Goal: Task Accomplishment & Management: Manage account settings

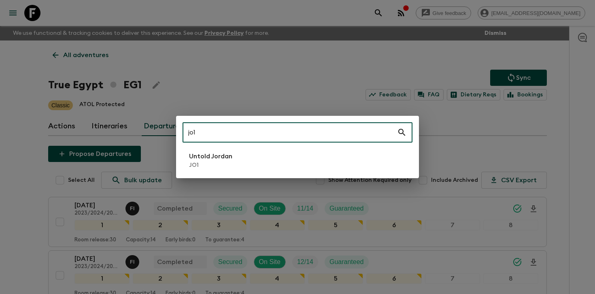
type input "jo1"
click at [246, 153] on li "Untold Jordan JO1" at bounding box center [298, 160] width 230 height 23
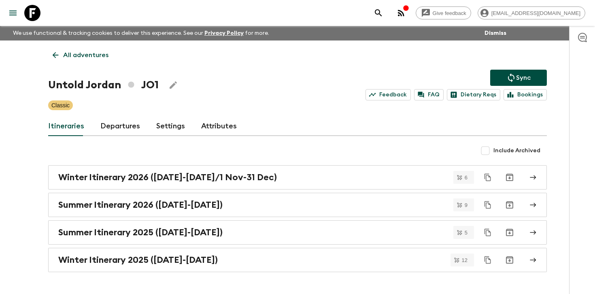
click at [114, 123] on link "Departures" at bounding box center [120, 126] width 40 height 19
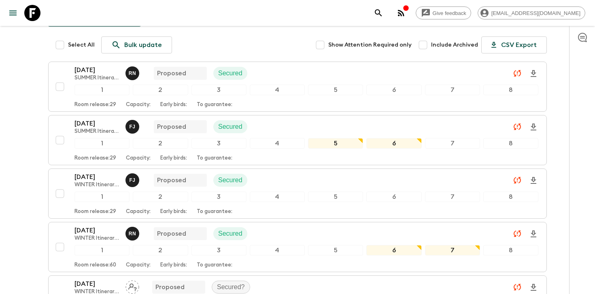
scroll to position [145, 0]
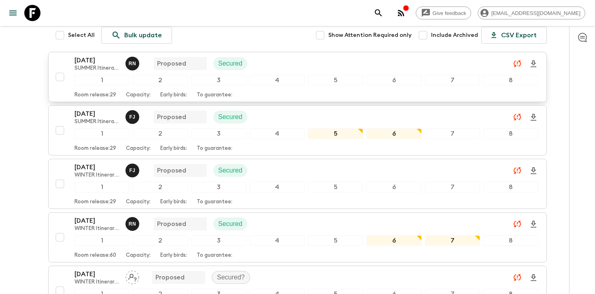
click at [61, 77] on input "checkbox" at bounding box center [60, 77] width 16 height 16
checkbox input "true"
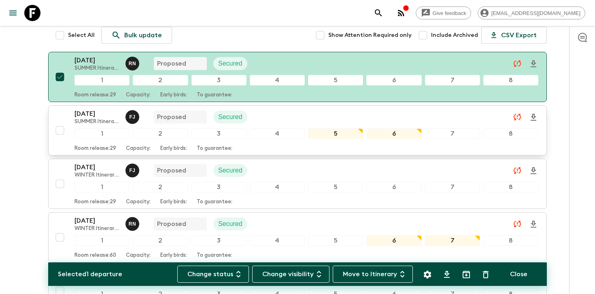
click at [60, 132] on input "checkbox" at bounding box center [60, 130] width 16 height 16
checkbox input "true"
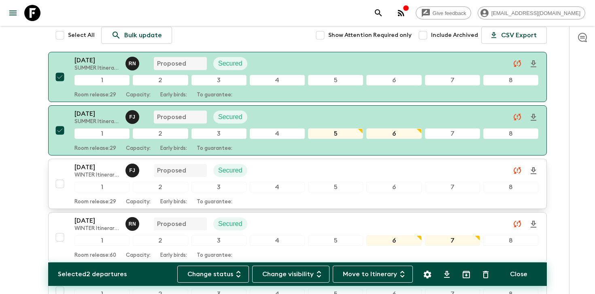
click at [60, 185] on input "checkbox" at bounding box center [60, 184] width 16 height 16
checkbox input "true"
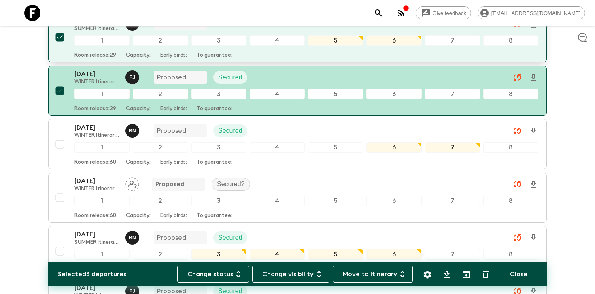
scroll to position [265, 0]
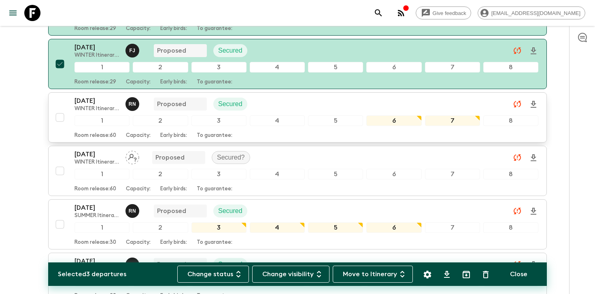
click at [59, 117] on input "checkbox" at bounding box center [60, 117] width 16 height 16
checkbox input "true"
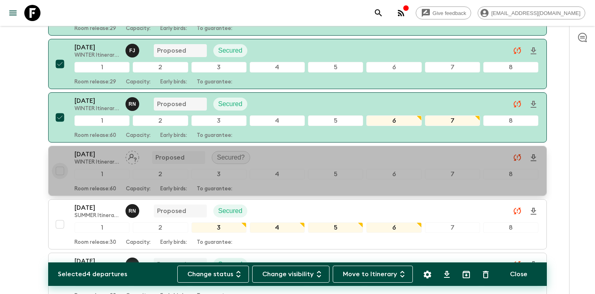
click at [60, 170] on input "checkbox" at bounding box center [60, 171] width 16 height 16
checkbox input "true"
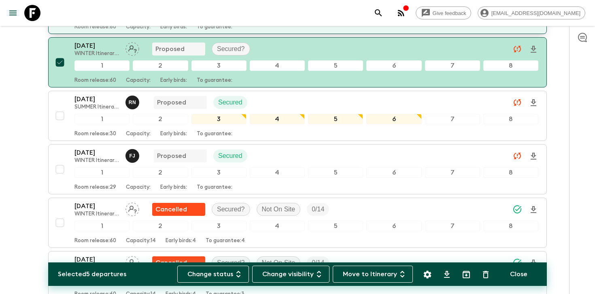
scroll to position [395, 0]
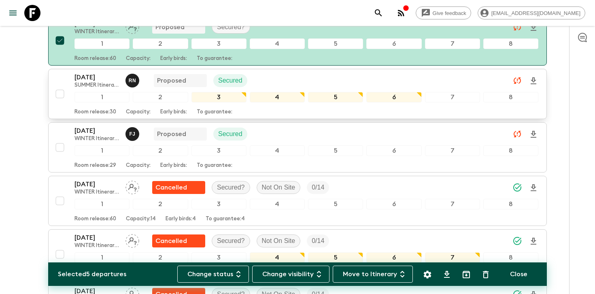
click at [60, 92] on input "checkbox" at bounding box center [60, 94] width 16 height 16
checkbox input "true"
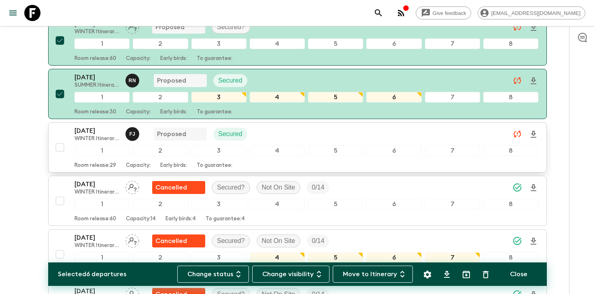
click at [60, 147] on input "checkbox" at bounding box center [60, 147] width 16 height 16
checkbox input "true"
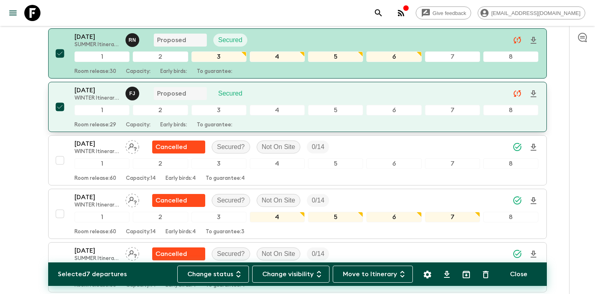
scroll to position [469, 0]
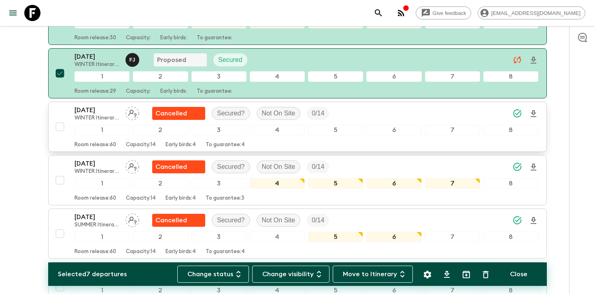
click at [58, 127] on input "checkbox" at bounding box center [60, 127] width 16 height 16
checkbox input "true"
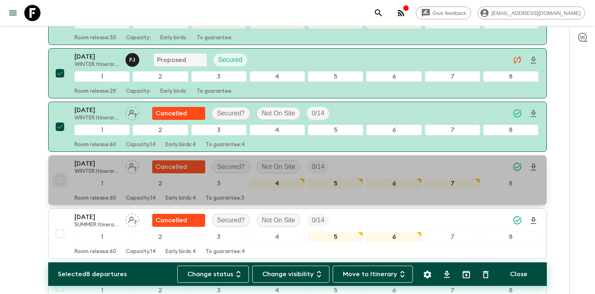
click at [60, 181] on input "checkbox" at bounding box center [60, 180] width 16 height 16
checkbox input "true"
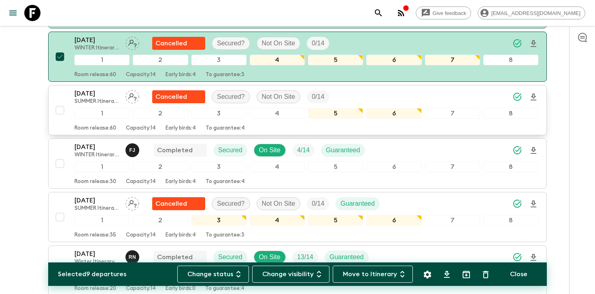
scroll to position [596, 0]
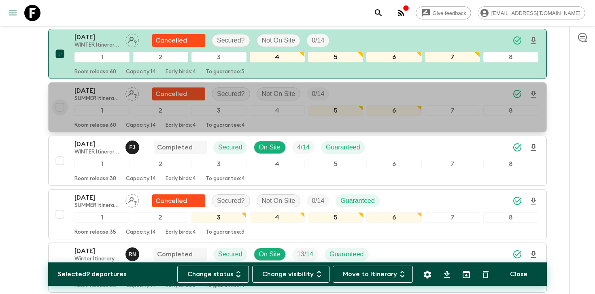
click at [60, 109] on input "checkbox" at bounding box center [60, 107] width 16 height 16
checkbox input "true"
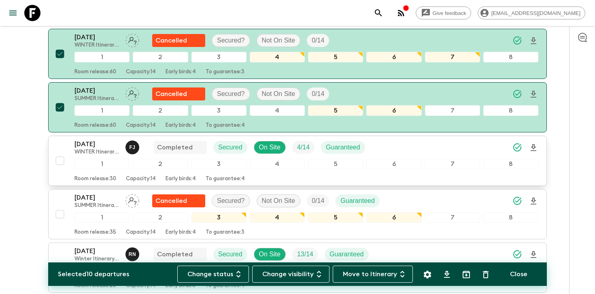
click at [61, 159] on input "checkbox" at bounding box center [60, 161] width 16 height 16
checkbox input "true"
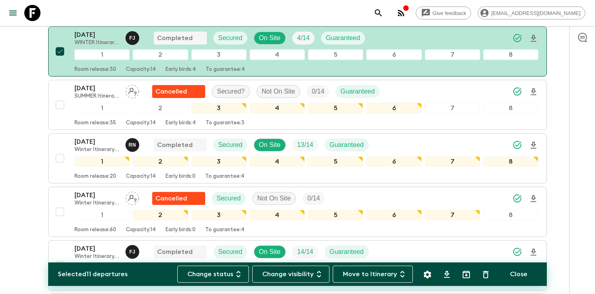
scroll to position [733, 0]
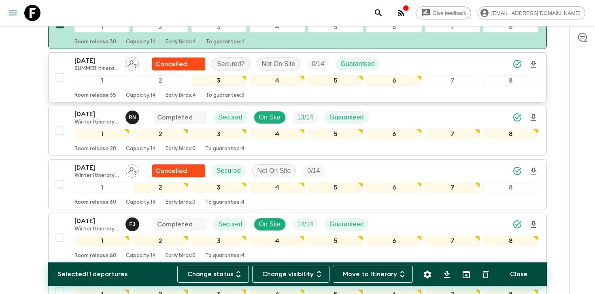
click at [58, 78] on input "checkbox" at bounding box center [60, 77] width 16 height 16
checkbox input "true"
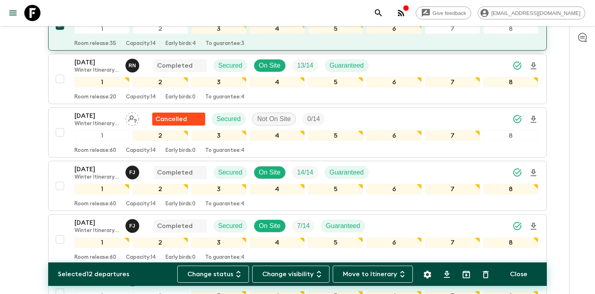
scroll to position [785, 0]
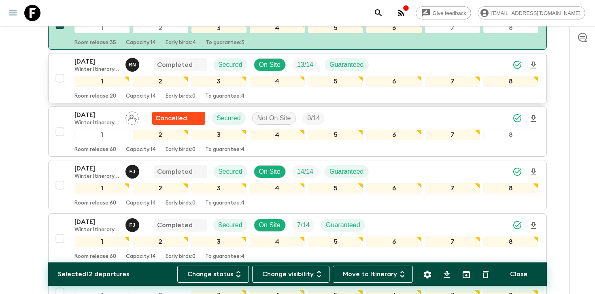
click at [60, 79] on input "checkbox" at bounding box center [60, 78] width 16 height 16
checkbox input "true"
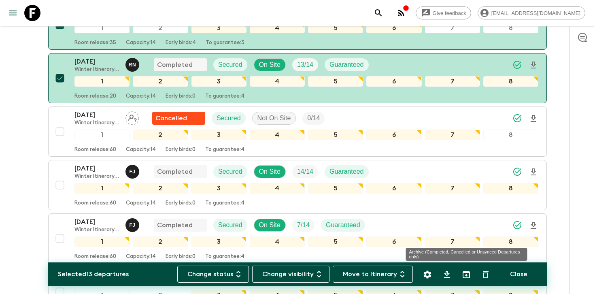
click at [465, 276] on icon "Archive (Completed, Cancelled or Unsynced Departures only)" at bounding box center [467, 275] width 10 height 10
checkbox input "false"
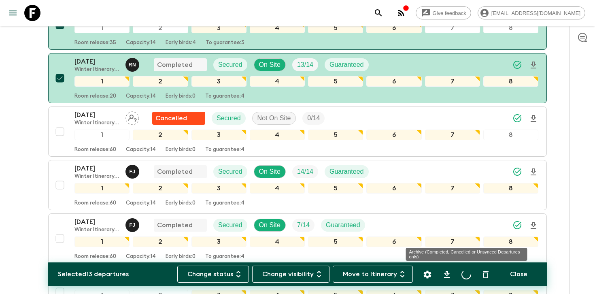
checkbox input "false"
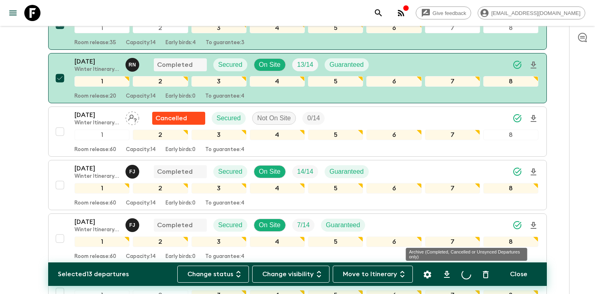
checkbox input "false"
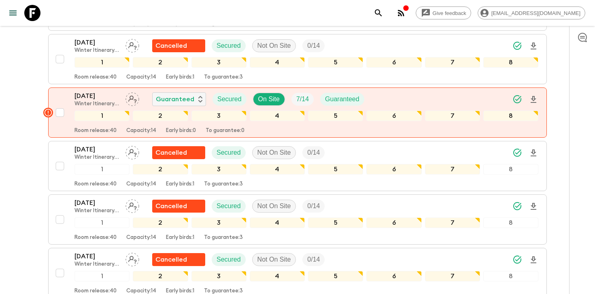
scroll to position [592, 0]
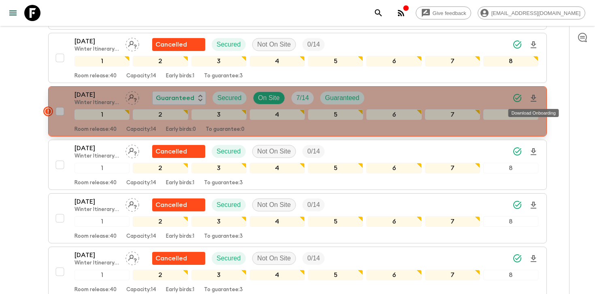
click at [533, 95] on icon "Download Onboarding" at bounding box center [534, 98] width 6 height 7
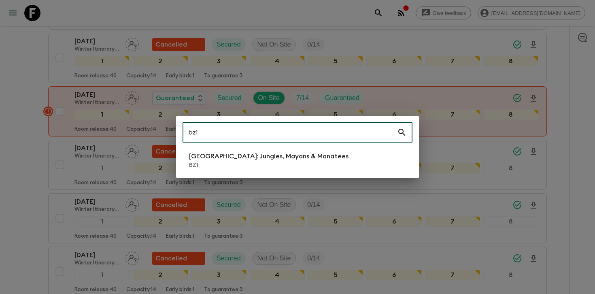
type input "bz1"
click at [237, 158] on p "[GEOGRAPHIC_DATA]: Jungles, Mayans & Manatees" at bounding box center [269, 156] width 160 height 10
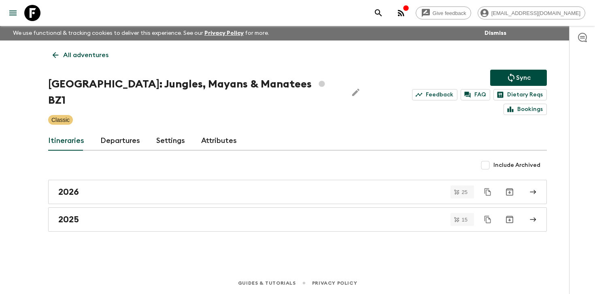
click at [132, 131] on link "Departures" at bounding box center [120, 140] width 40 height 19
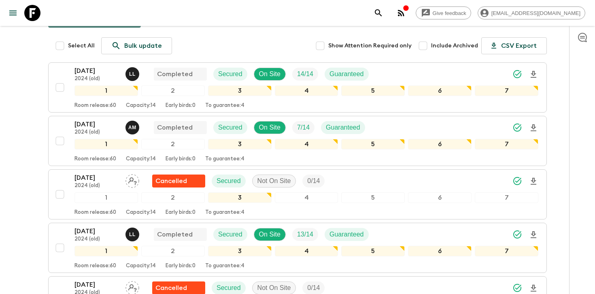
scroll to position [143, 0]
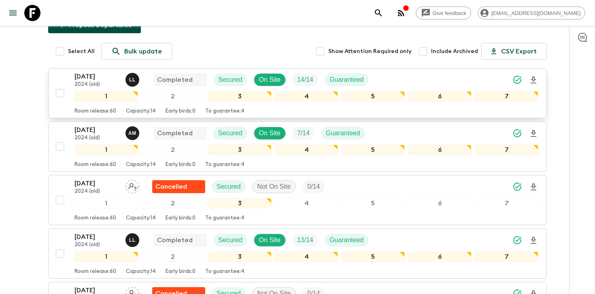
click at [59, 85] on input "checkbox" at bounding box center [60, 93] width 16 height 16
checkbox input "true"
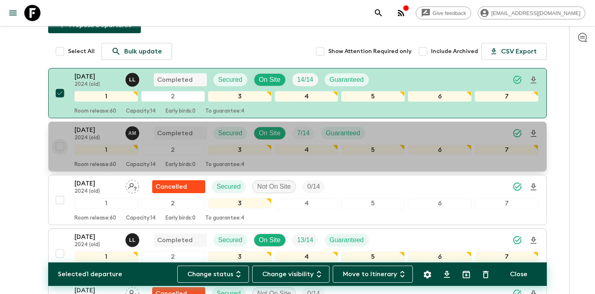
click at [59, 138] on input "checkbox" at bounding box center [60, 146] width 16 height 16
checkbox input "true"
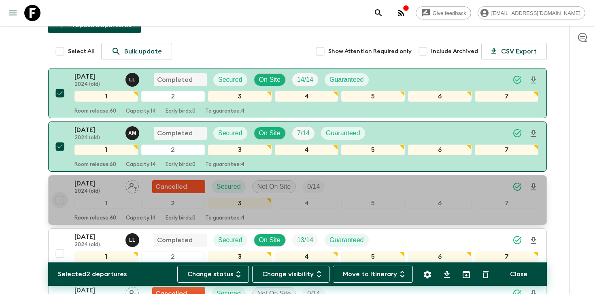
click at [61, 192] on input "checkbox" at bounding box center [60, 200] width 16 height 16
checkbox input "true"
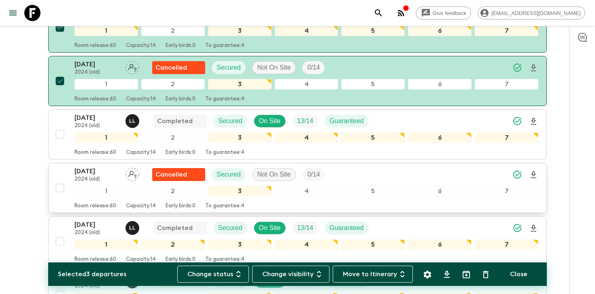
scroll to position [279, 0]
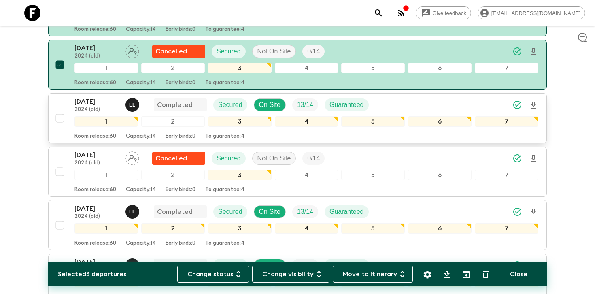
click at [61, 110] on input "checkbox" at bounding box center [60, 118] width 16 height 16
checkbox input "true"
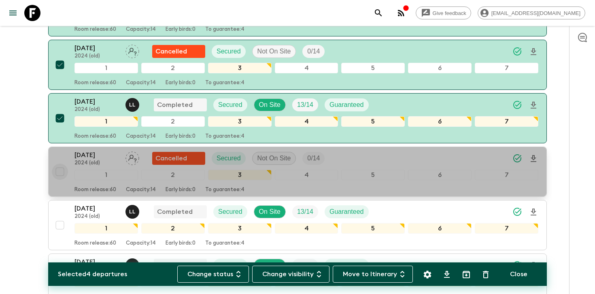
click at [60, 164] on input "checkbox" at bounding box center [60, 172] width 16 height 16
checkbox input "true"
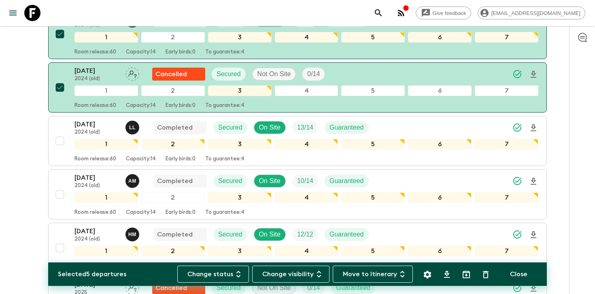
scroll to position [370, 0]
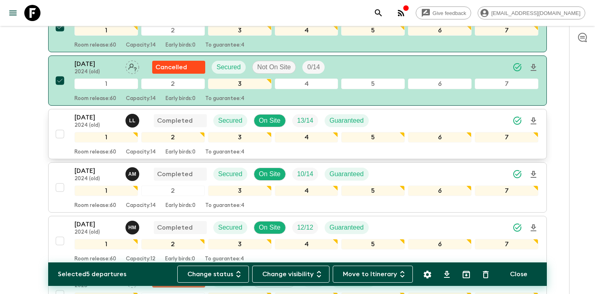
click at [60, 126] on input "checkbox" at bounding box center [60, 134] width 16 height 16
checkbox input "true"
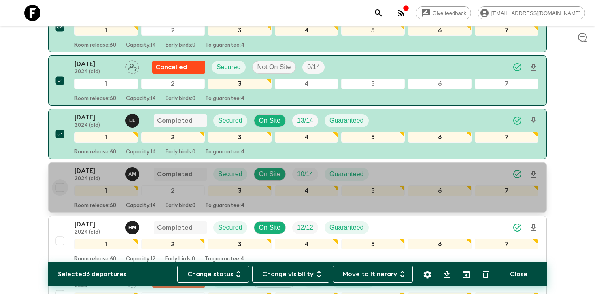
click at [61, 179] on input "checkbox" at bounding box center [60, 187] width 16 height 16
checkbox input "true"
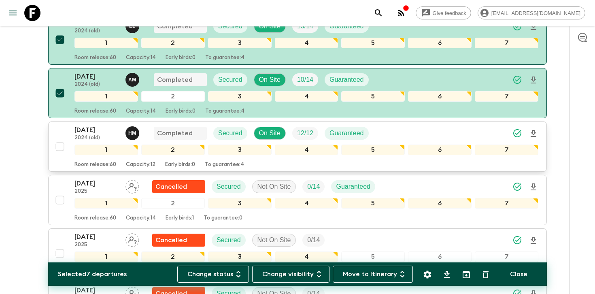
scroll to position [469, 0]
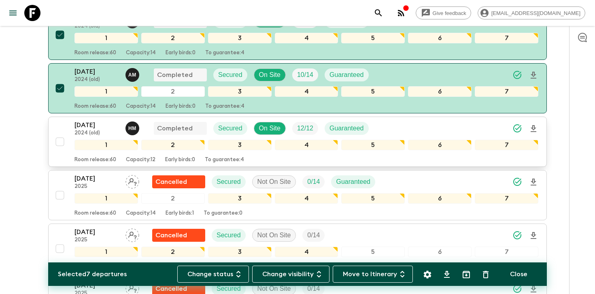
click at [58, 134] on input "checkbox" at bounding box center [60, 142] width 16 height 16
checkbox input "true"
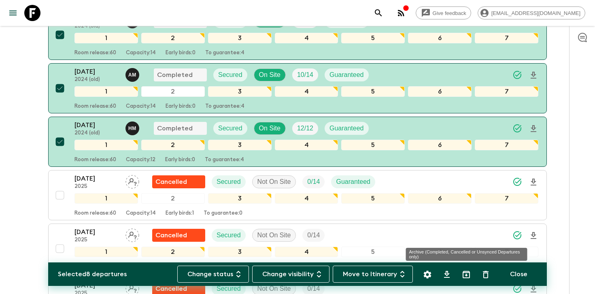
click at [470, 277] on icon "Archive (Completed, Cancelled or Unsynced Departures only)" at bounding box center [466, 274] width 7 height 7
checkbox input "false"
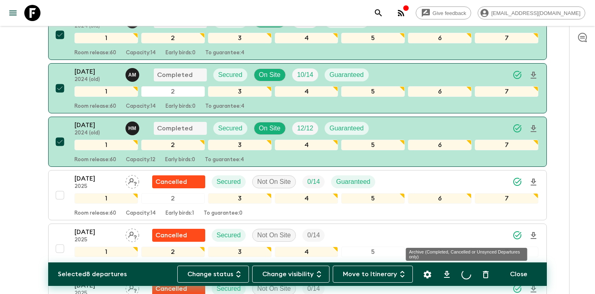
checkbox input "false"
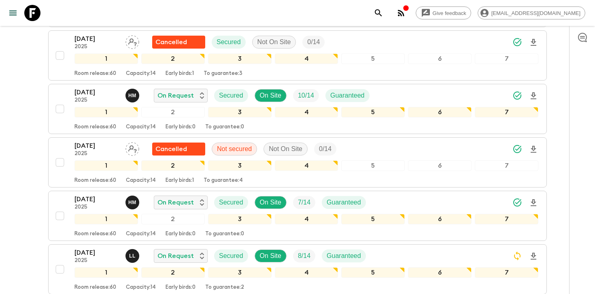
scroll to position [283, 0]
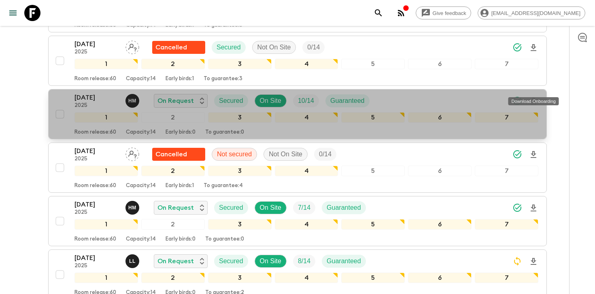
click at [534, 96] on icon "Download Onboarding" at bounding box center [534, 101] width 10 height 10
